Goal: Task Accomplishment & Management: Use online tool/utility

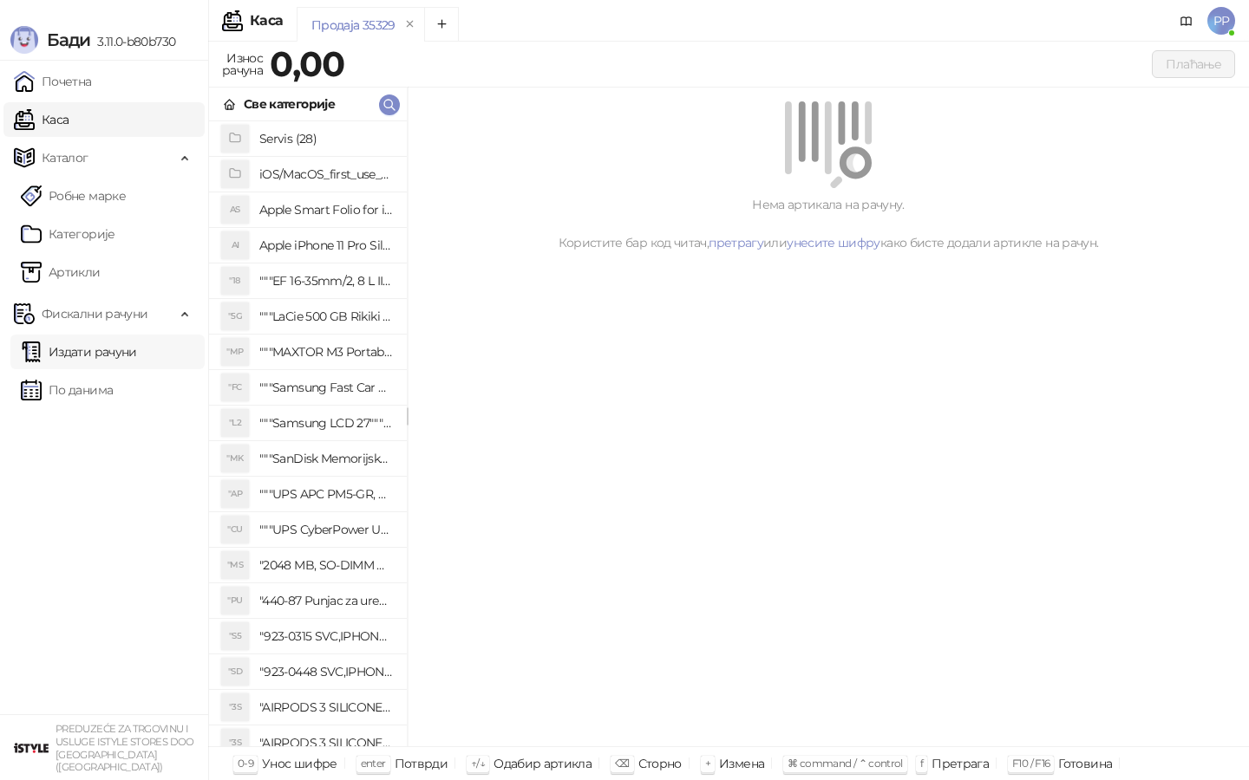
click at [104, 346] on link "Издати рачуни" at bounding box center [79, 352] width 116 height 35
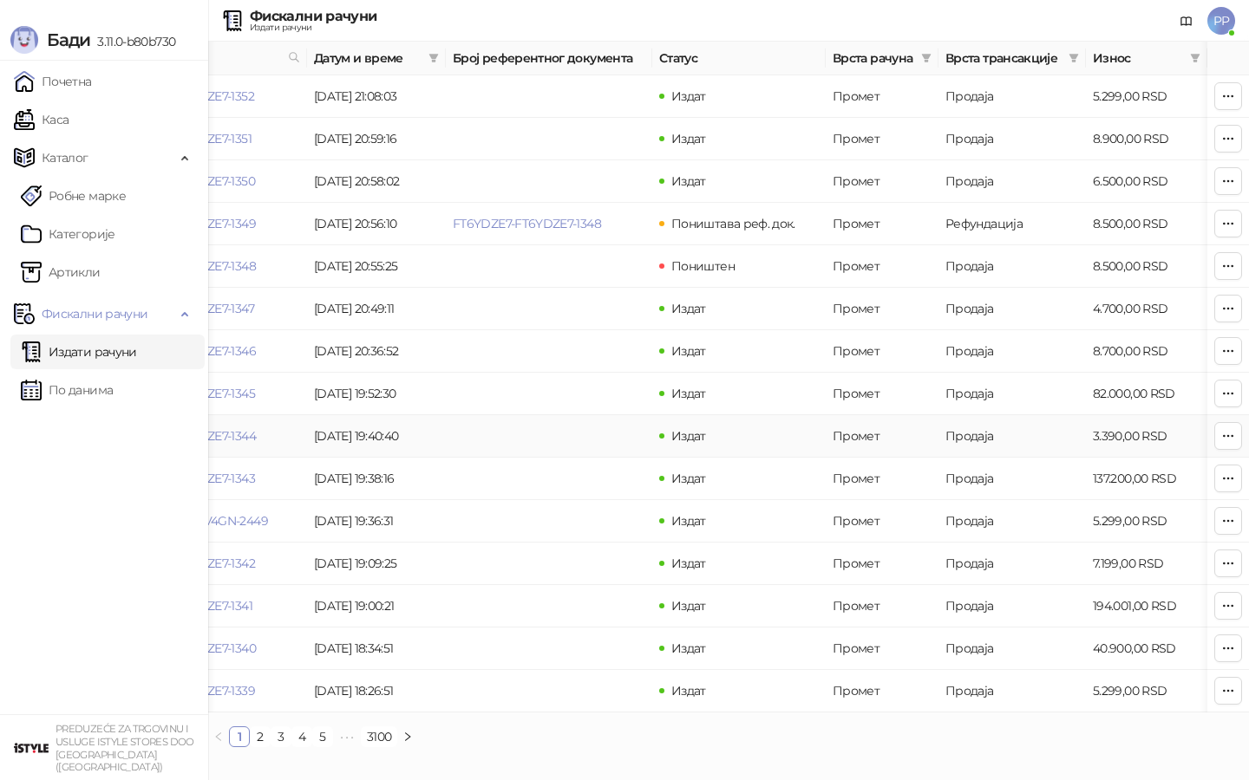
scroll to position [0, 108]
click at [260, 737] on link "2" at bounding box center [260, 736] width 19 height 19
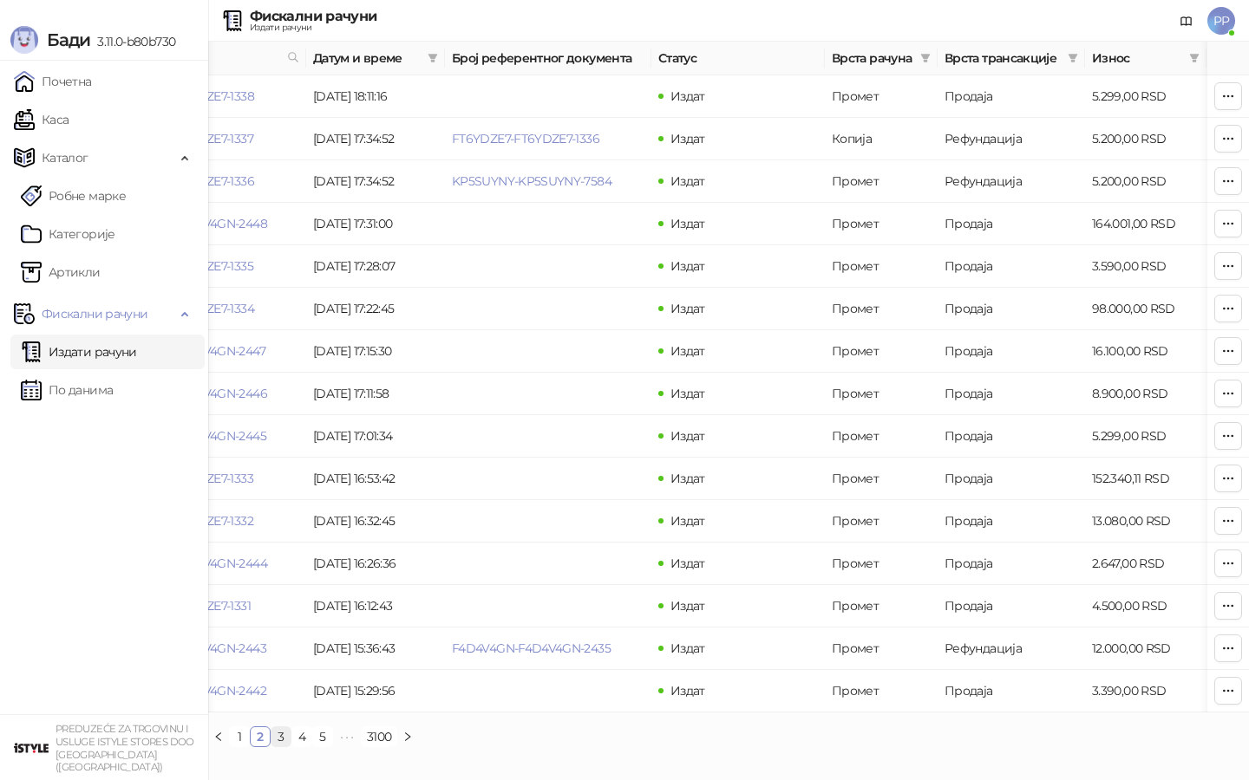
click at [283, 737] on link "3" at bounding box center [280, 736] width 19 height 19
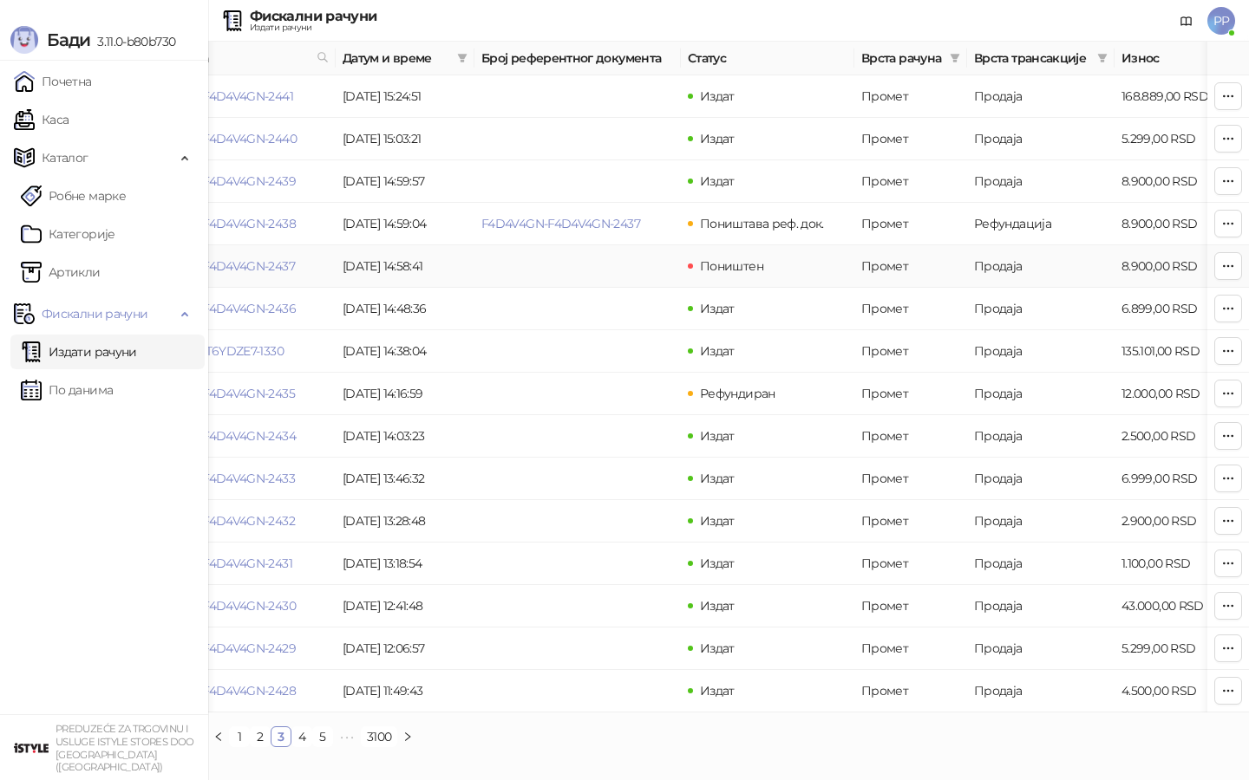
scroll to position [0, 69]
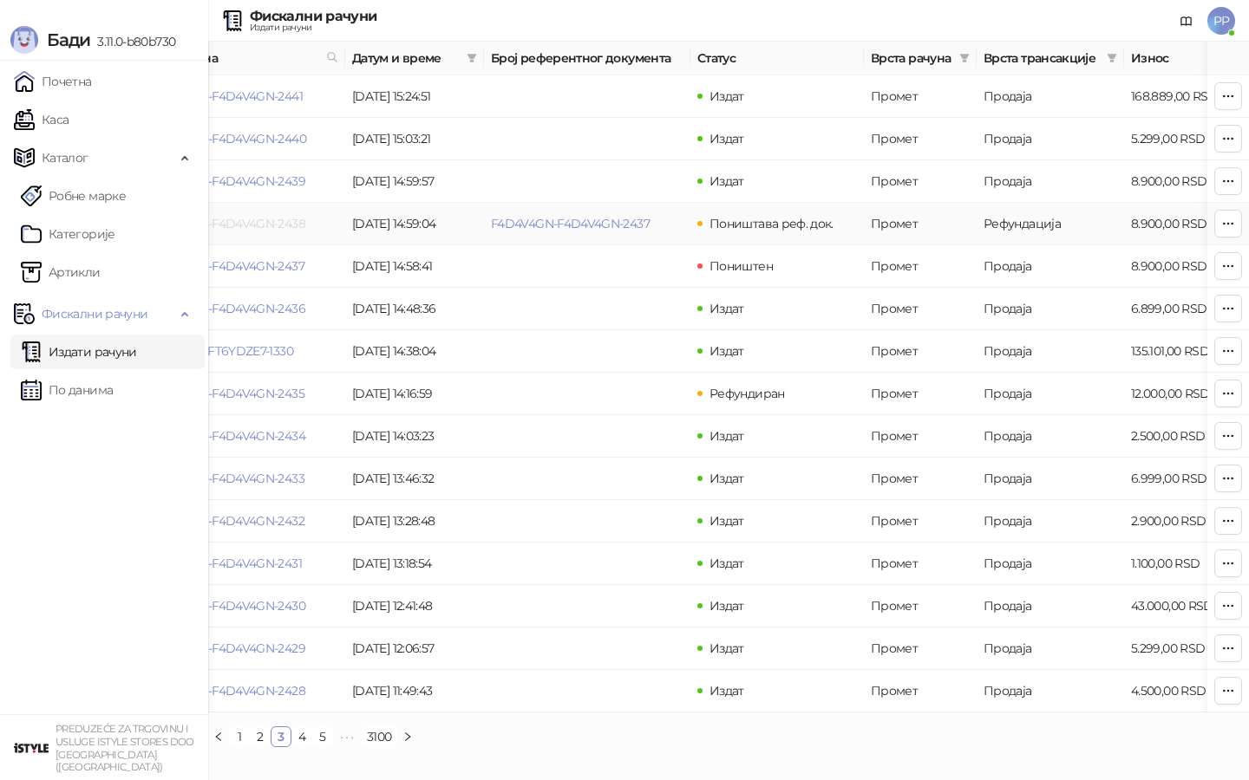
click at [271, 225] on link "F4D4V4GN-F4D4V4GN-2438" at bounding box center [226, 224] width 160 height 16
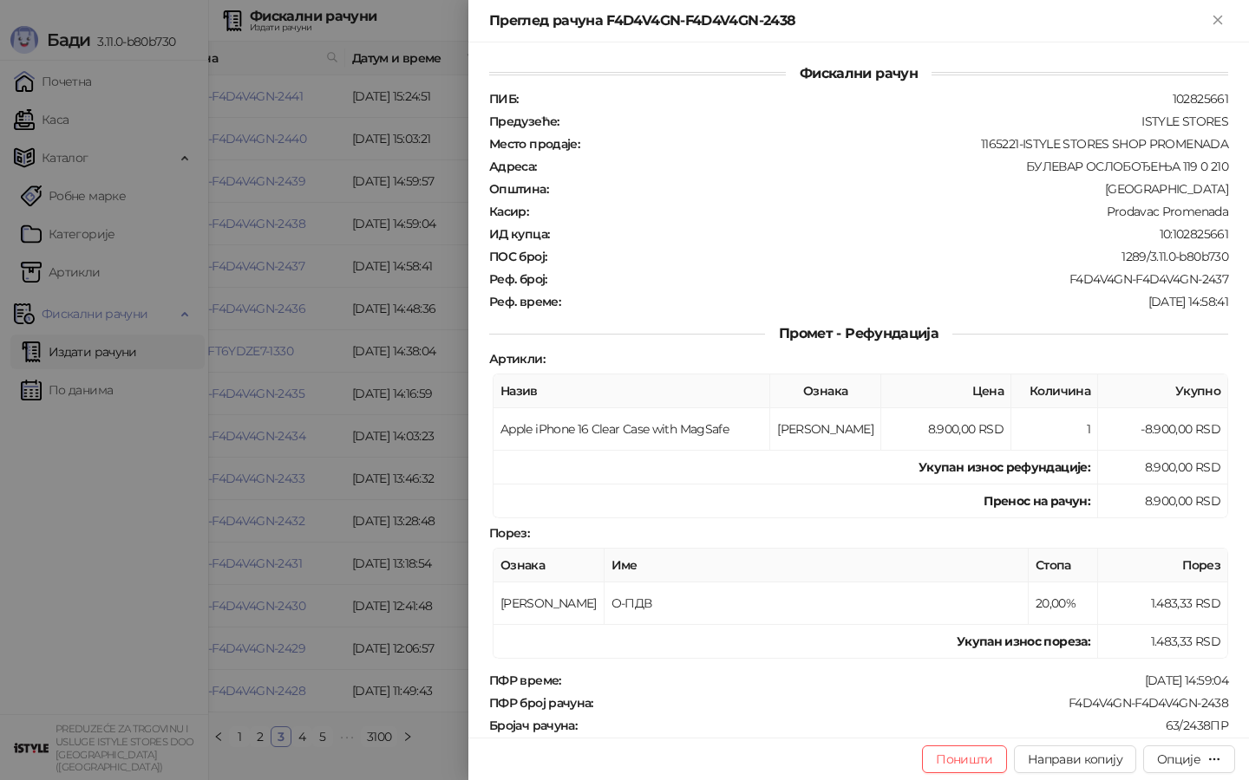
click at [342, 179] on div at bounding box center [624, 390] width 1249 height 780
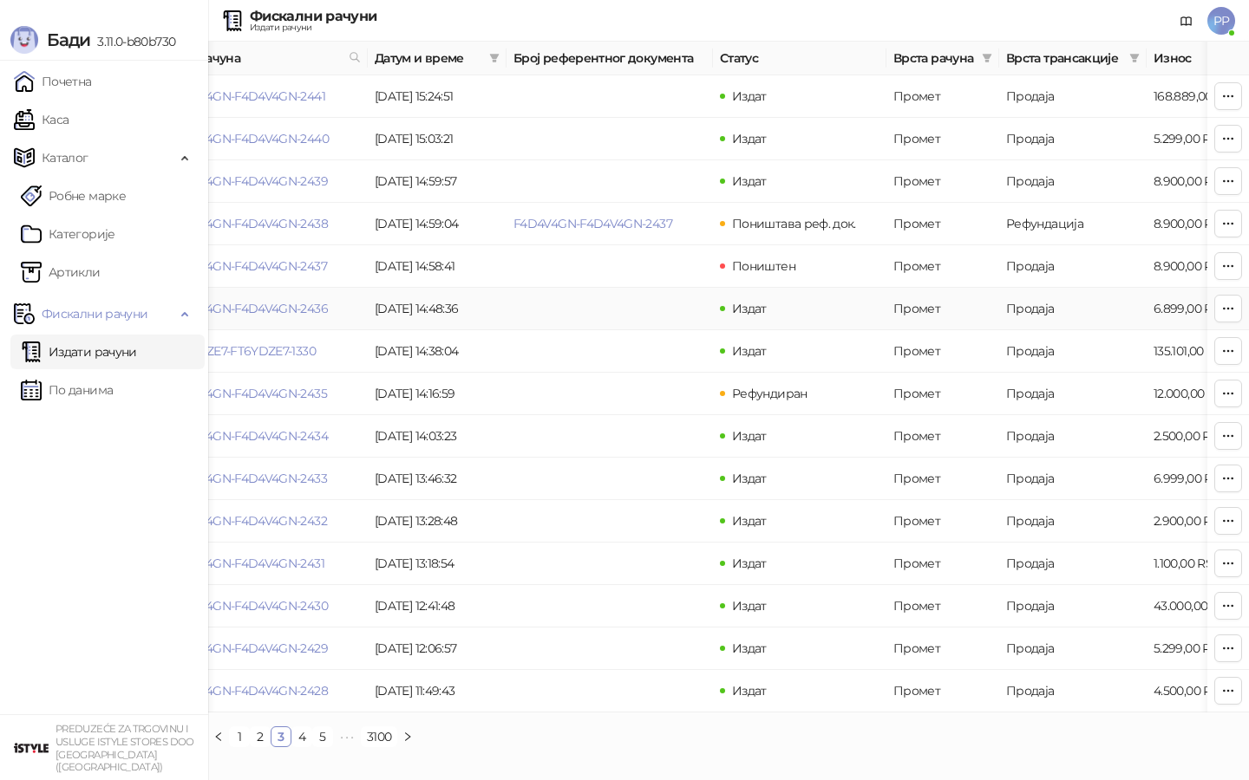
scroll to position [0, 41]
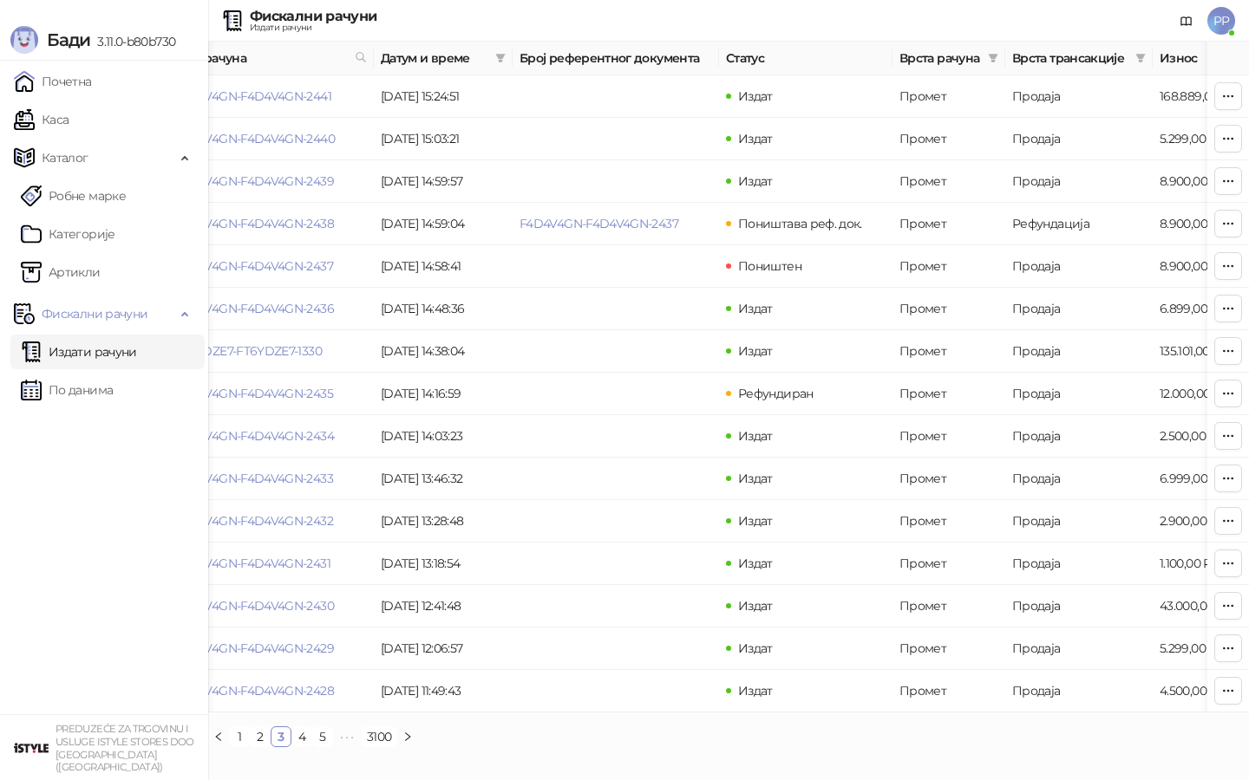
click at [258, 739] on link "2" at bounding box center [260, 736] width 19 height 19
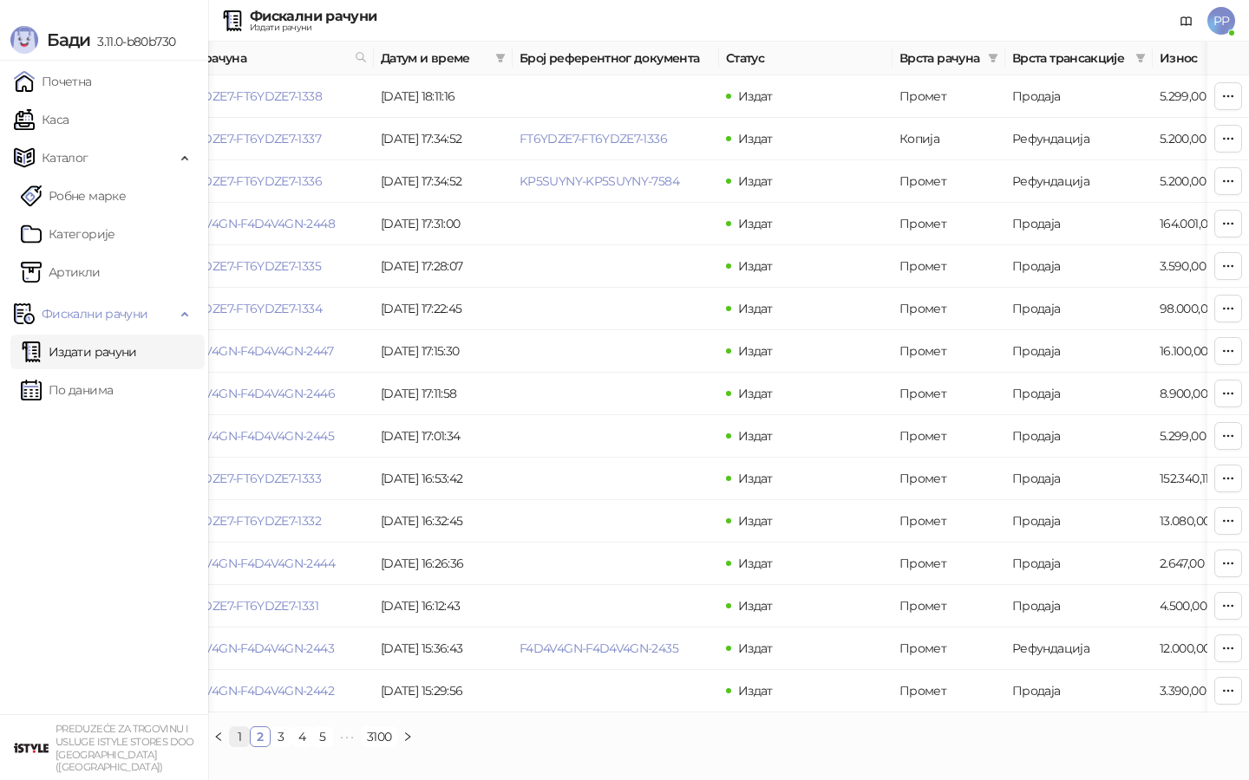
click at [241, 742] on link "1" at bounding box center [239, 736] width 19 height 19
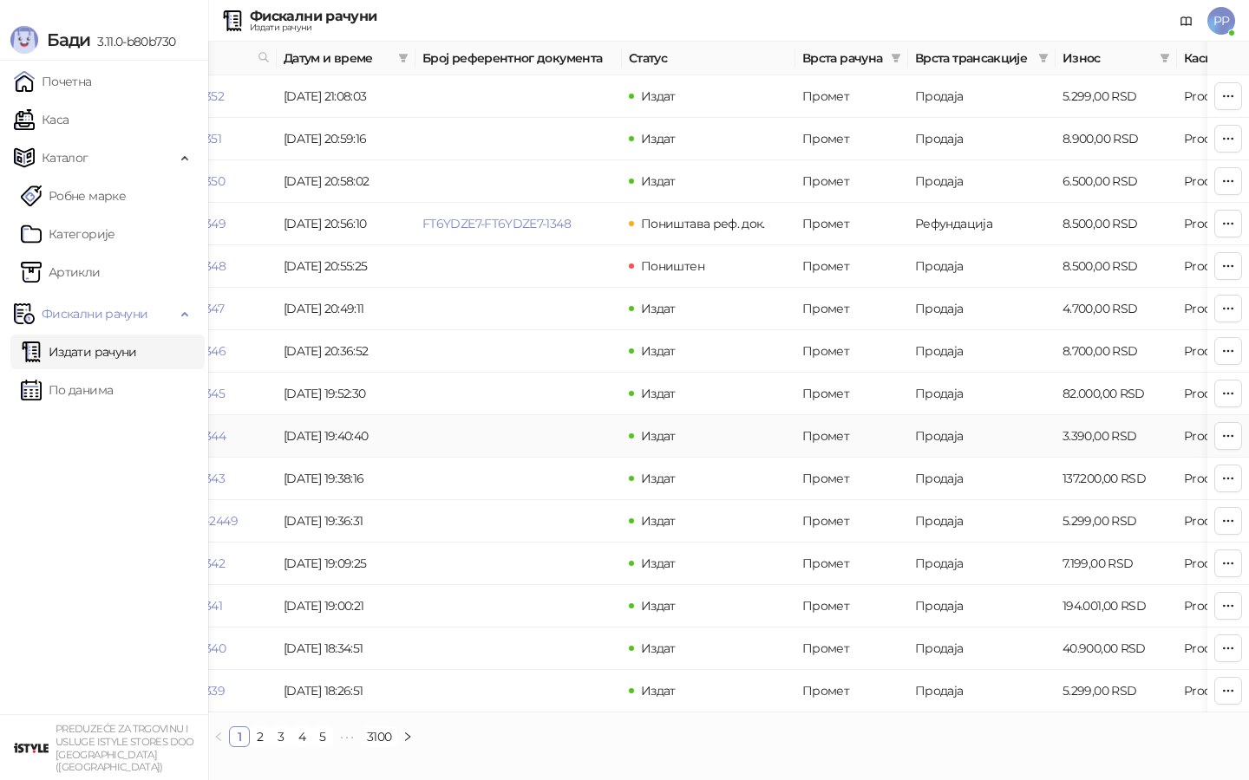
scroll to position [0, 166]
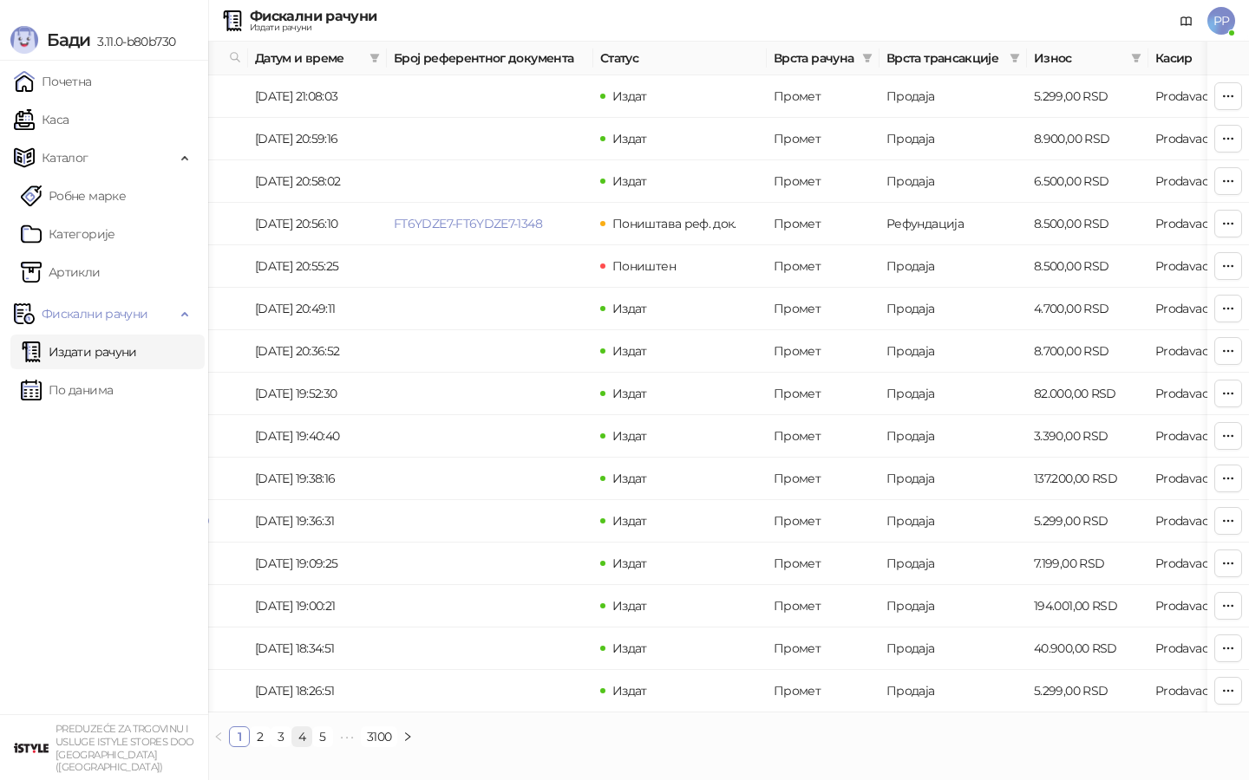
click at [291, 732] on li "4" at bounding box center [301, 737] width 21 height 21
click at [285, 728] on link "3" at bounding box center [280, 736] width 19 height 19
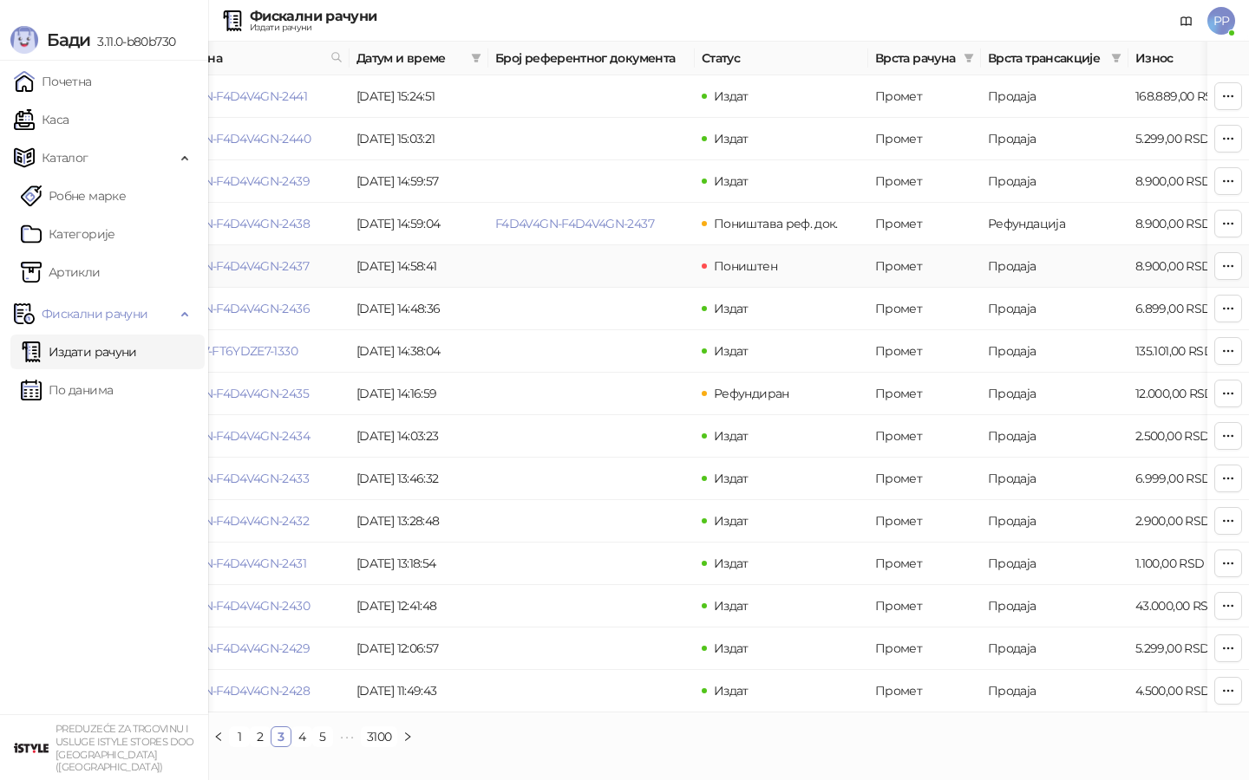
scroll to position [0, 36]
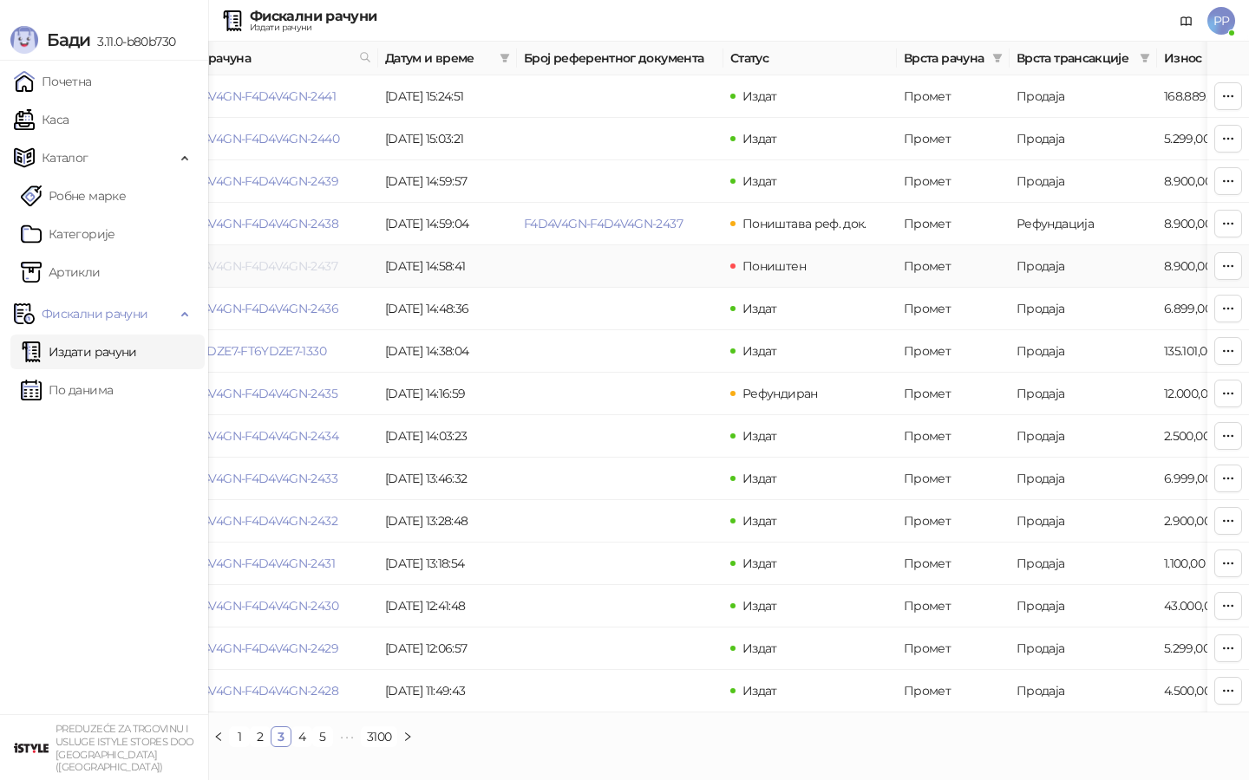
click at [303, 265] on link "F4D4V4GN-F4D4V4GN-2437" at bounding box center [258, 266] width 159 height 16
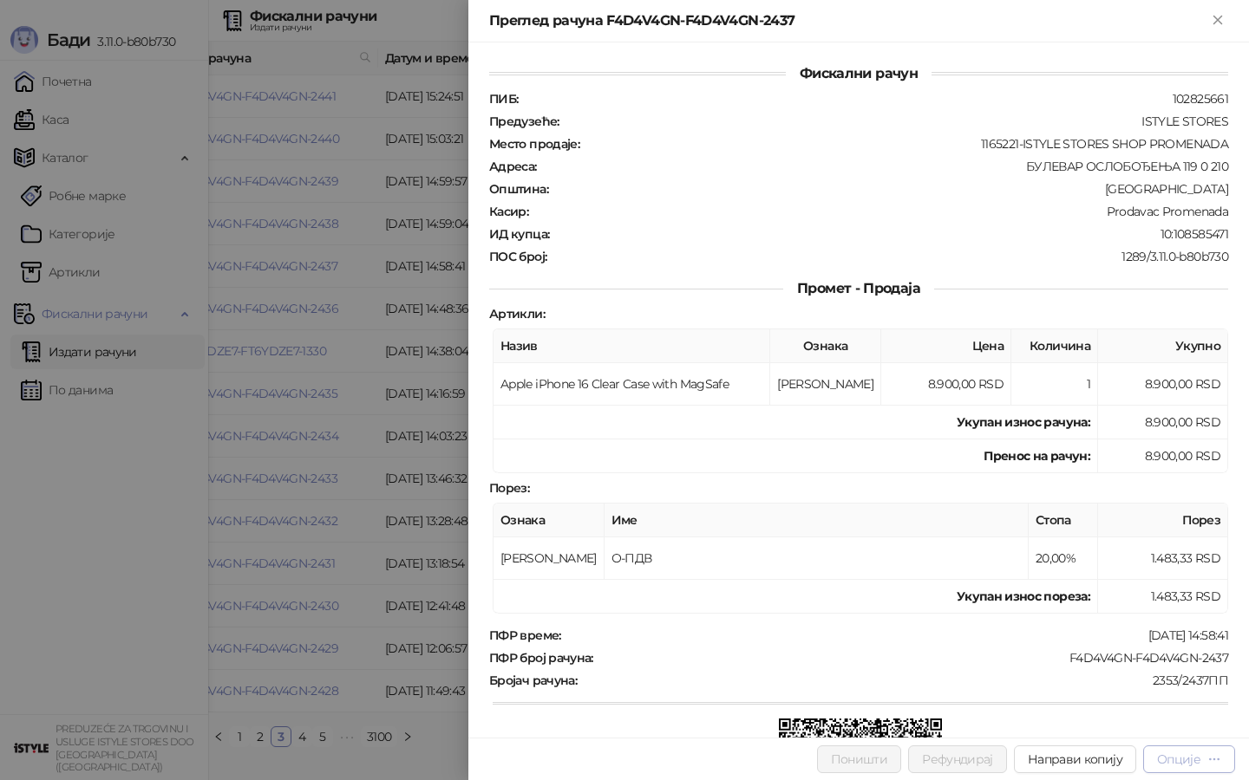
click at [1189, 765] on div "Опције" at bounding box center [1178, 760] width 43 height 16
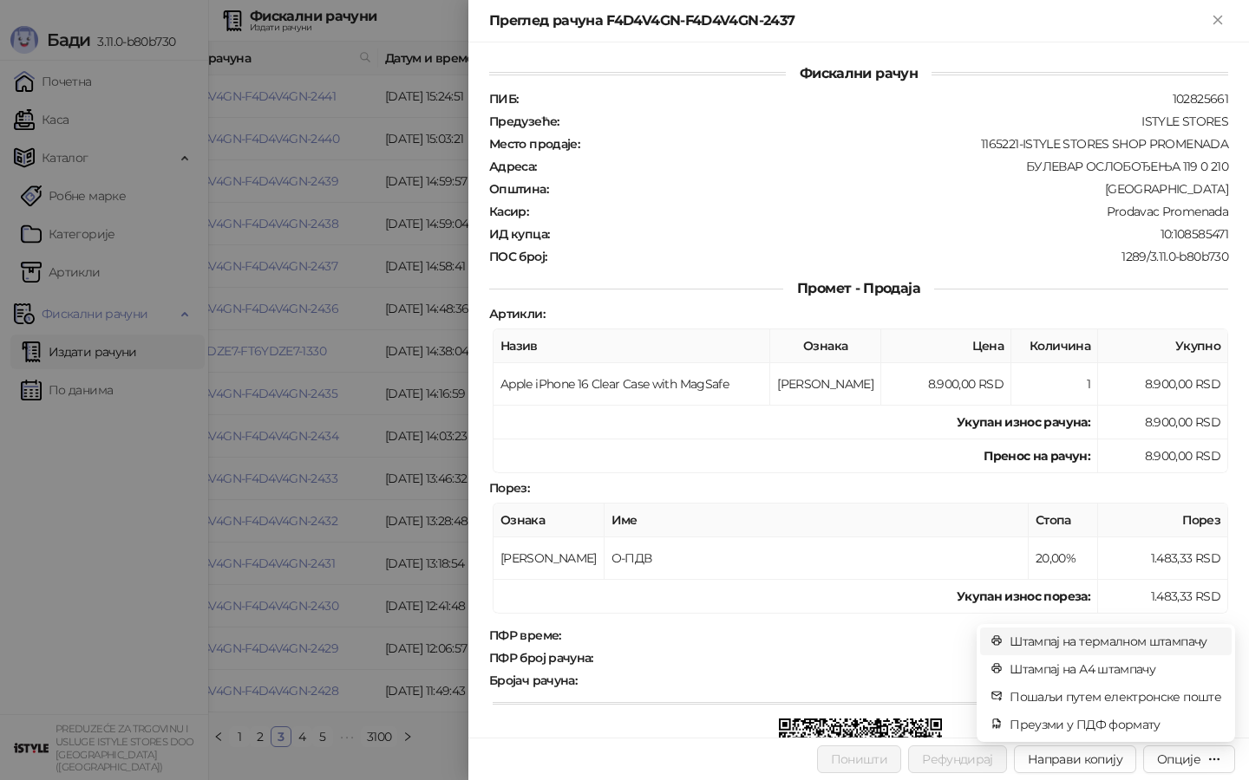
click at [1125, 645] on span "Штампај на термалном штампачу" at bounding box center [1115, 641] width 212 height 19
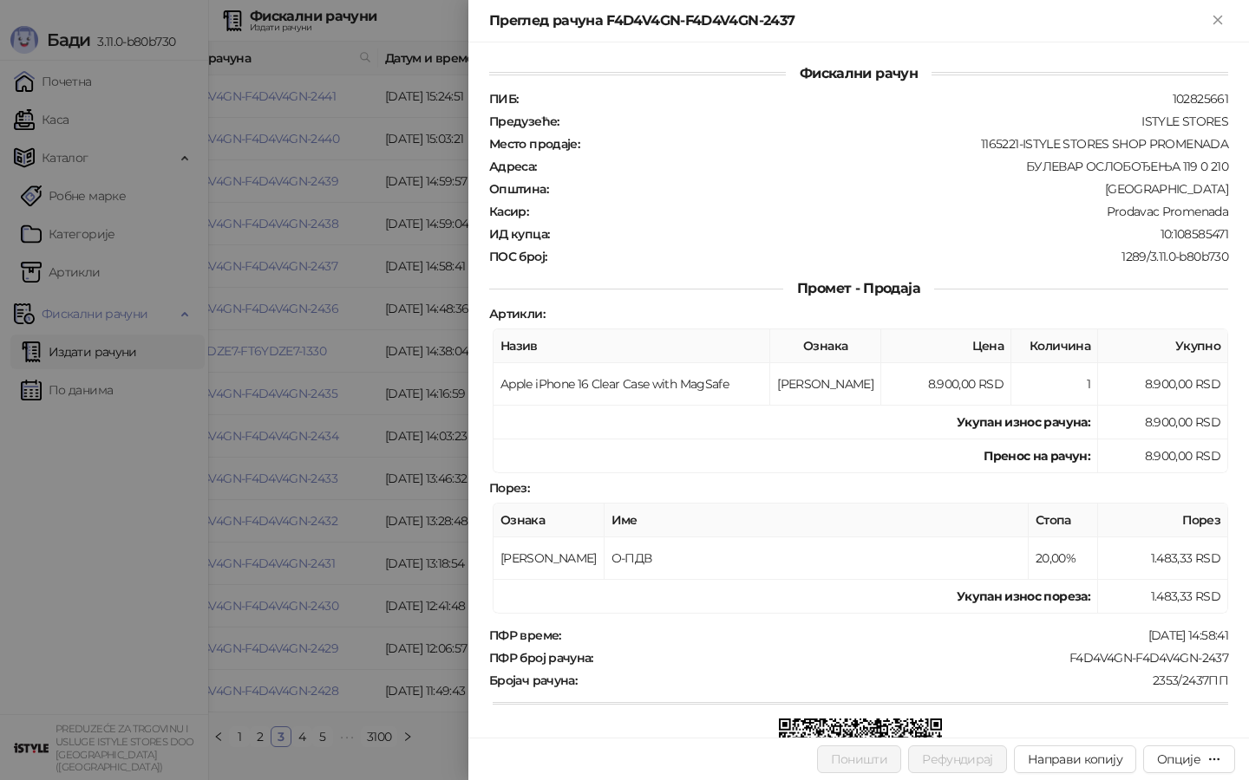
click at [18, 690] on div at bounding box center [624, 390] width 1249 height 780
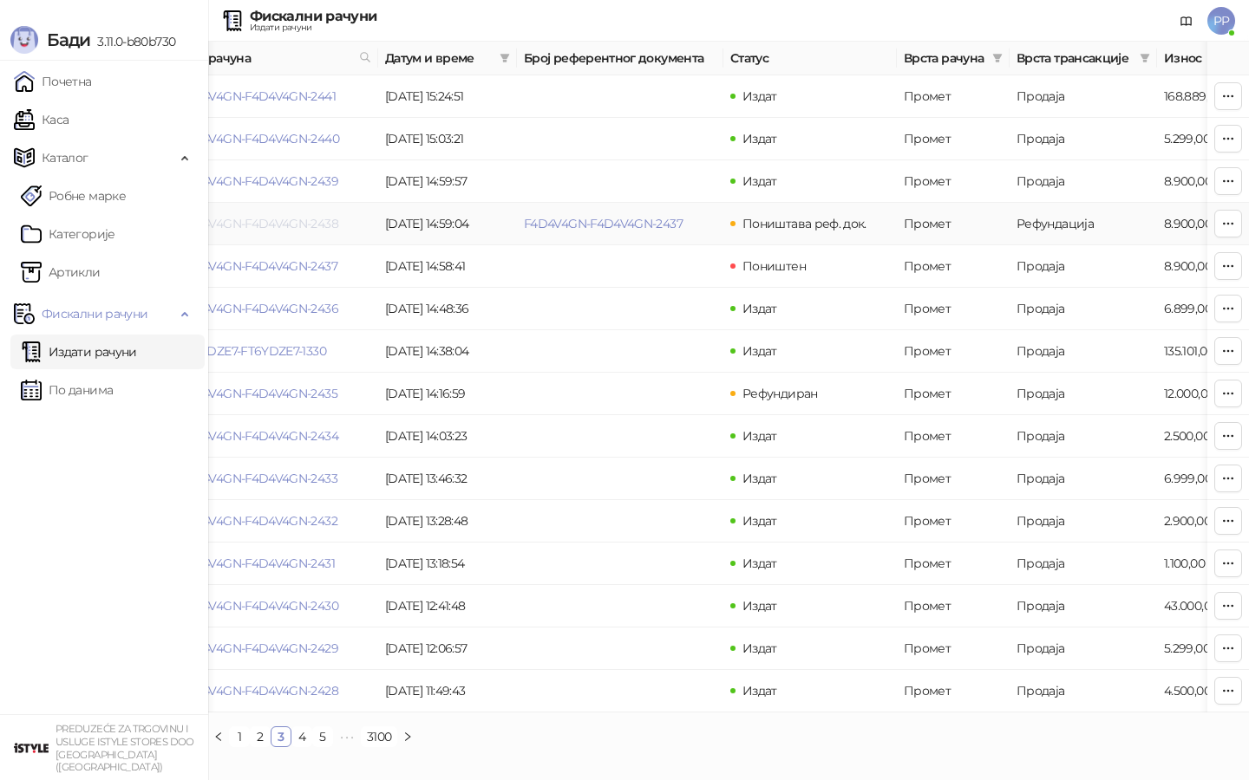
click at [307, 219] on link "F4D4V4GN-F4D4V4GN-2438" at bounding box center [259, 224] width 160 height 16
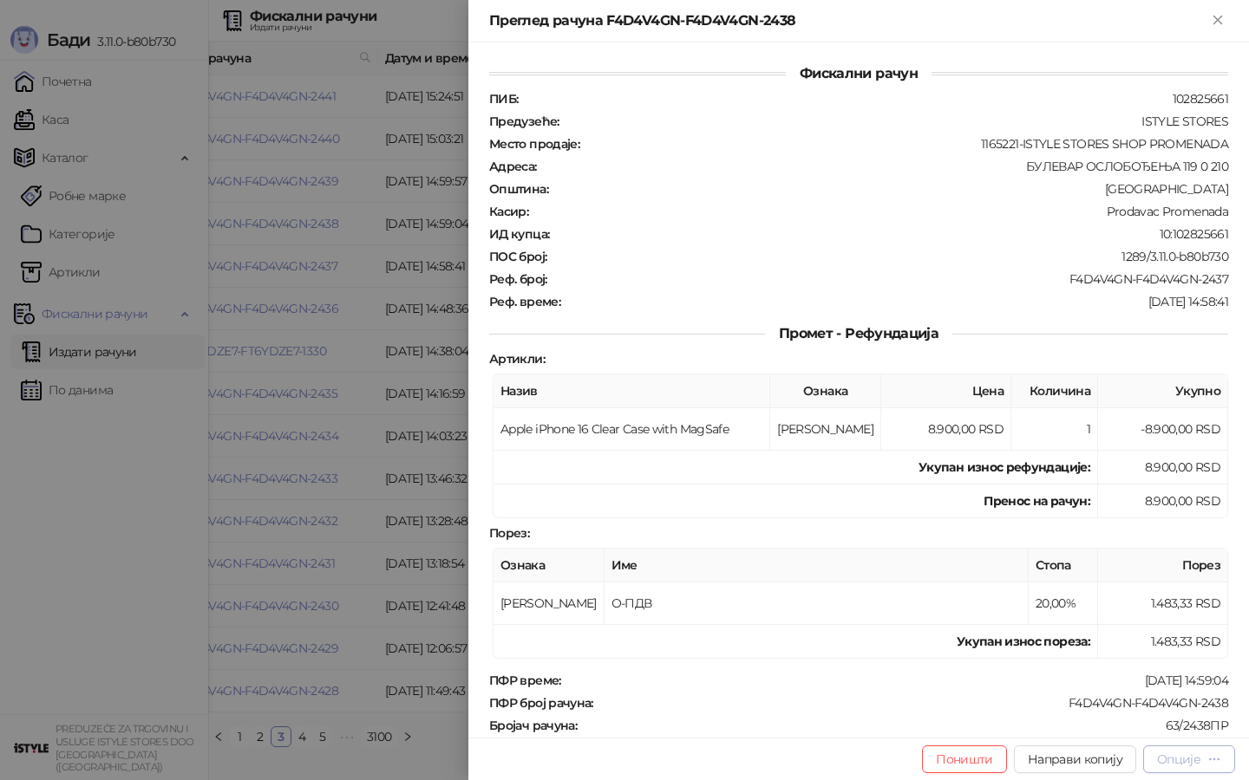
click at [1185, 765] on div "Опције" at bounding box center [1178, 760] width 43 height 16
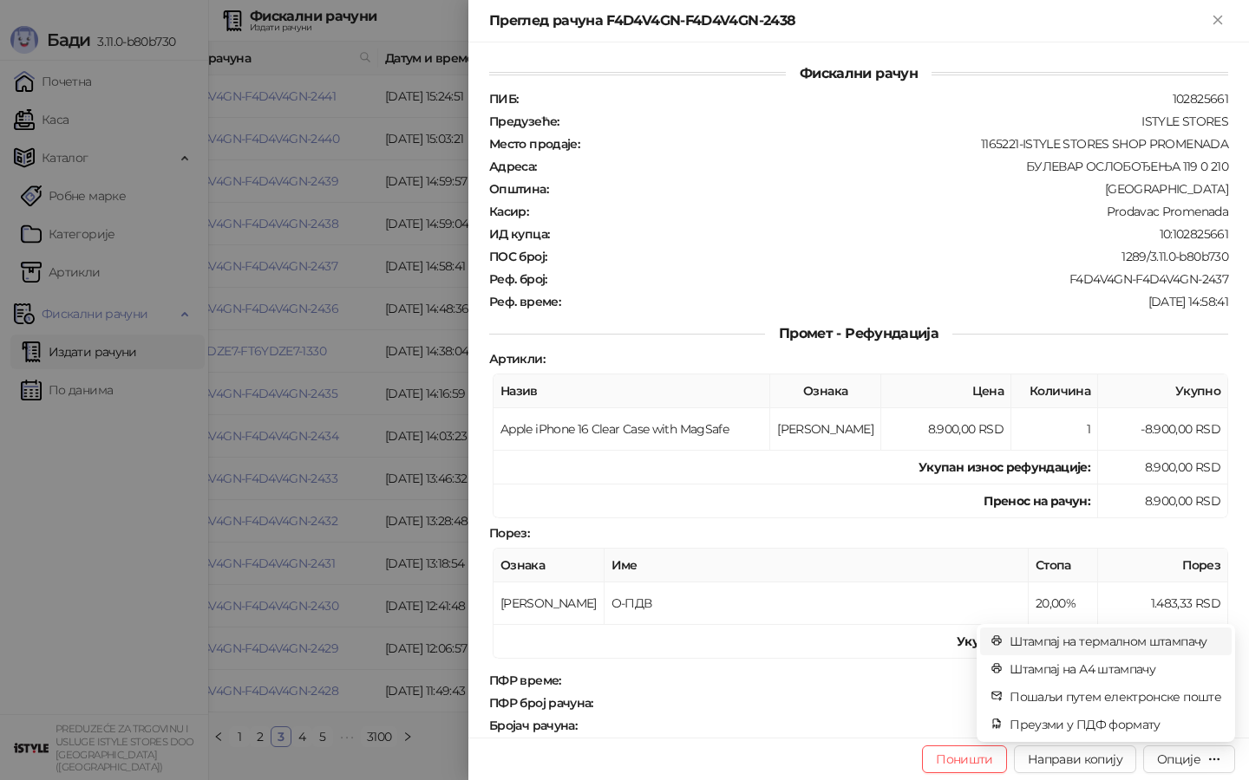
click at [1139, 638] on span "Штампај на термалном штампачу" at bounding box center [1115, 641] width 212 height 19
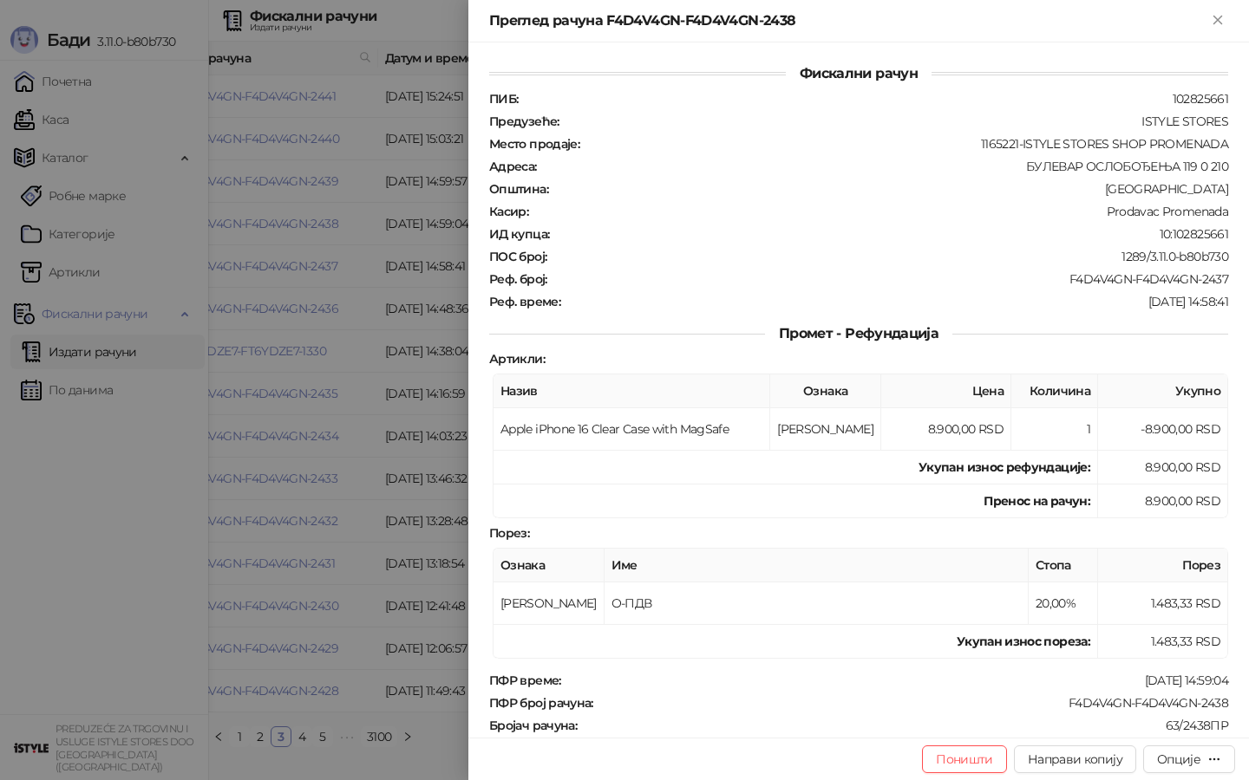
click at [38, 494] on div at bounding box center [624, 390] width 1249 height 780
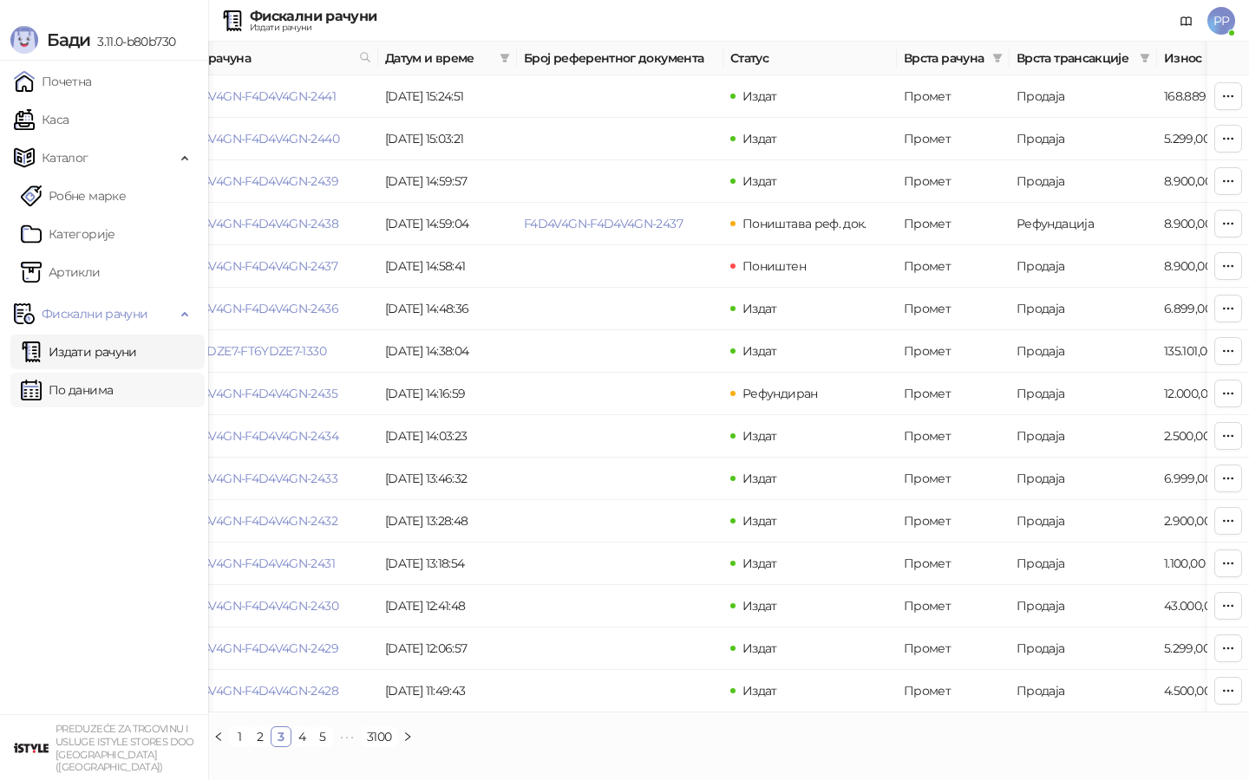
click at [68, 381] on link "По данима" at bounding box center [67, 390] width 92 height 35
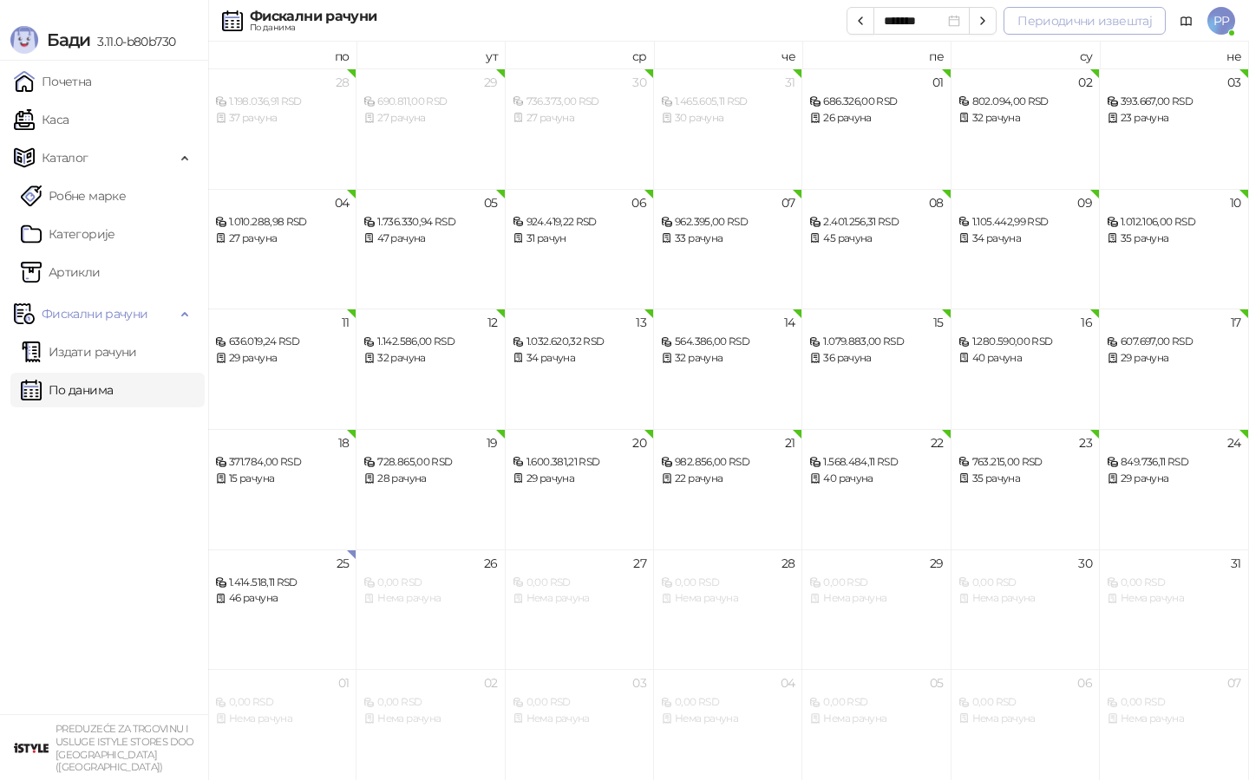
click at [1089, 25] on button "Периодични извештај" at bounding box center [1084, 21] width 162 height 28
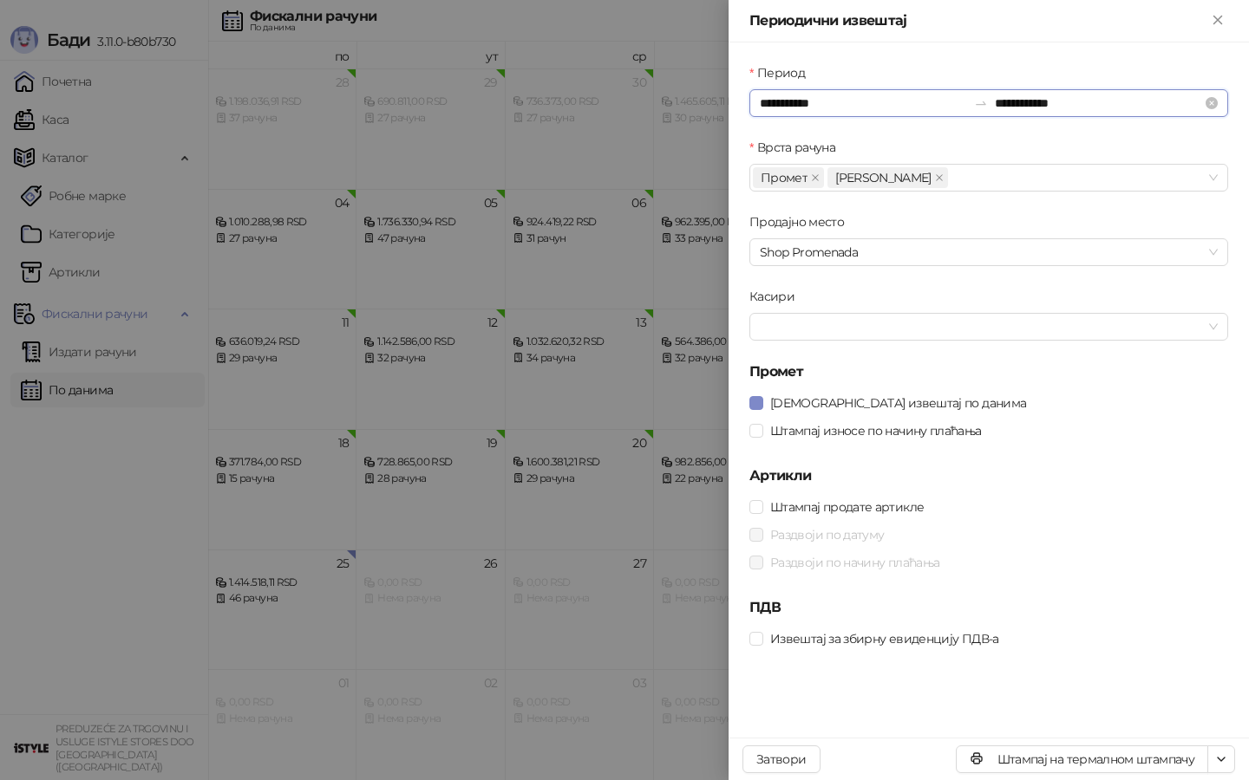
click at [794, 107] on input "**********" at bounding box center [863, 103] width 207 height 19
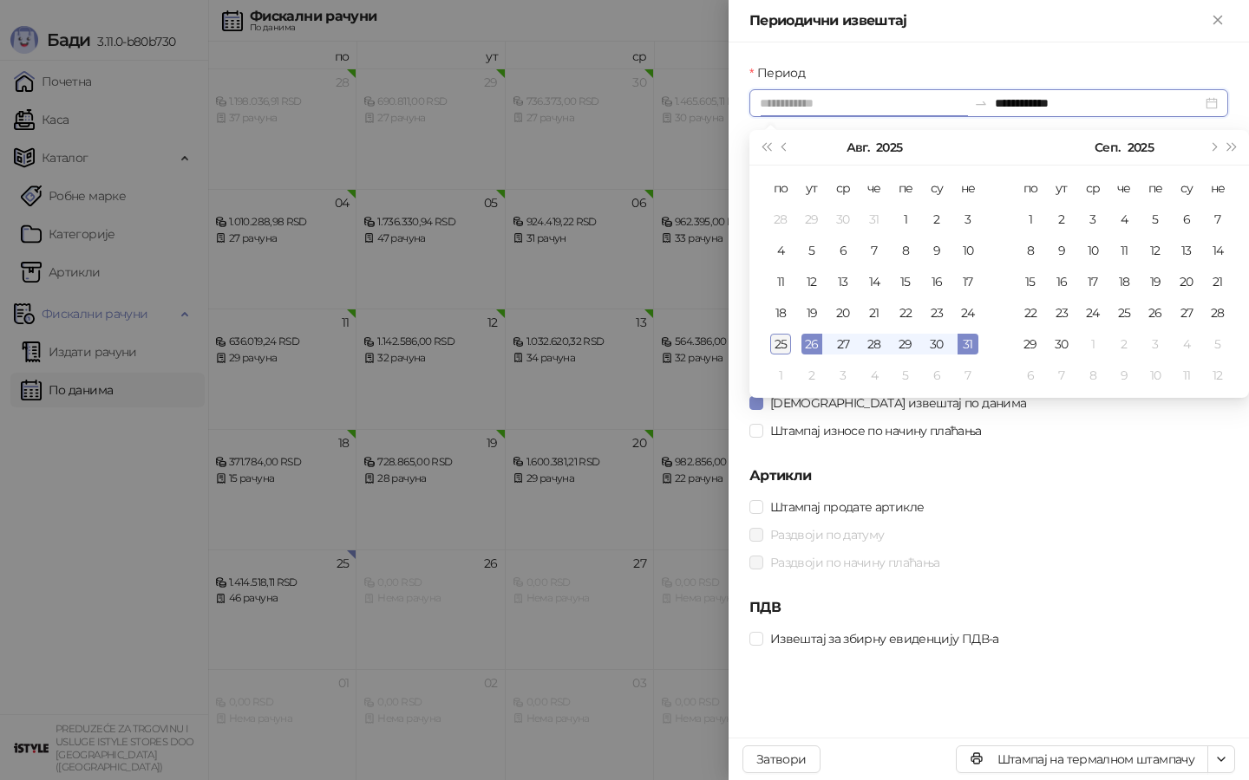
type input "**********"
click at [782, 342] on div "25" at bounding box center [780, 344] width 21 height 21
type input "**********"
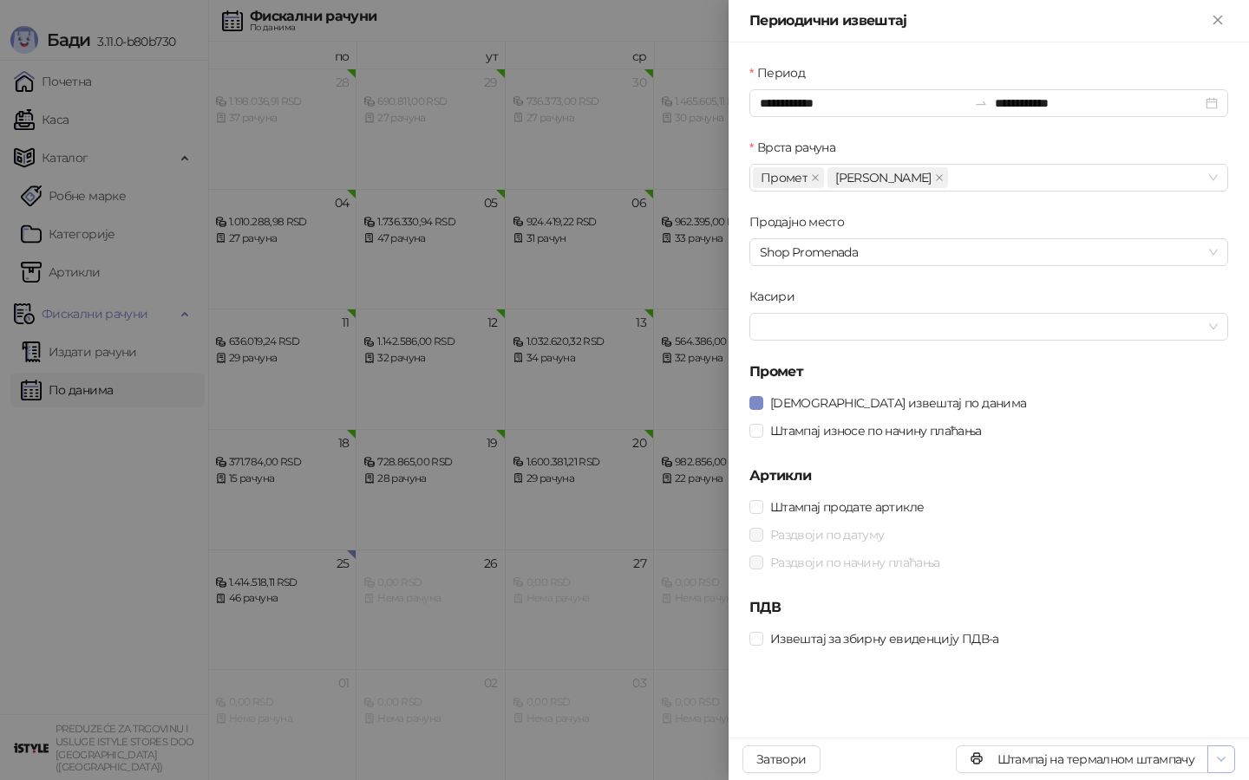
click at [1217, 755] on icon "button" at bounding box center [1221, 760] width 14 height 14
click at [1137, 684] on li "Штампај на А4 штампачу" at bounding box center [1146, 697] width 170 height 28
